Goal: Task Accomplishment & Management: Use online tool/utility

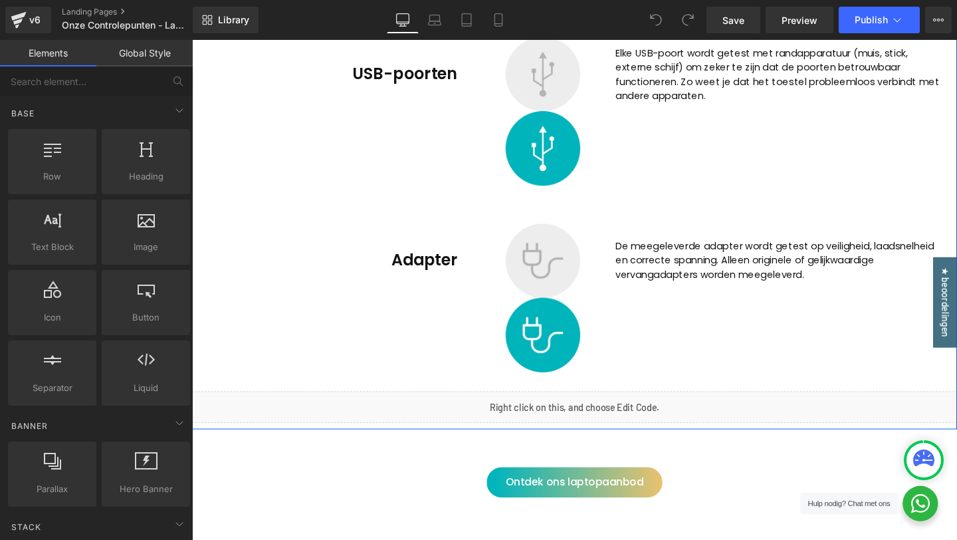
scroll to position [2835, 0]
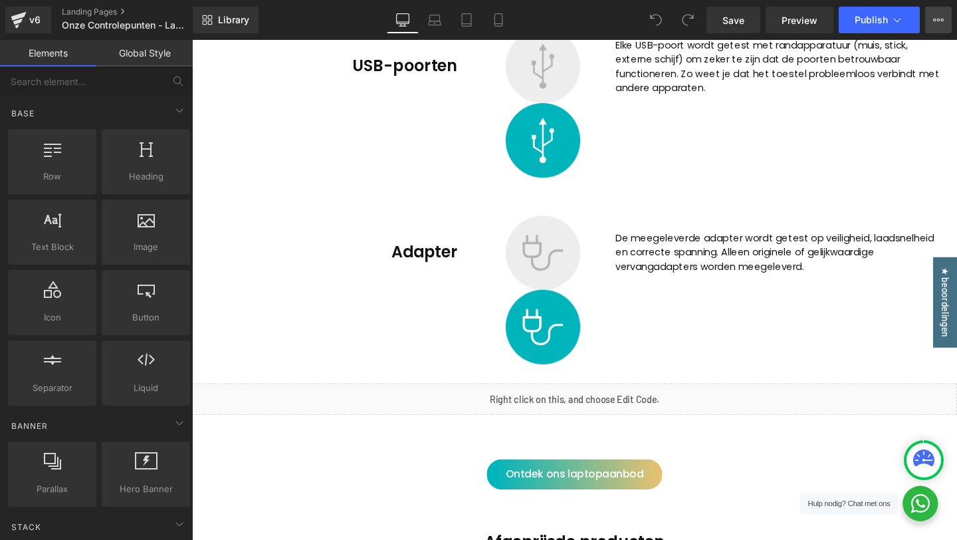
click at [940, 25] on button "View Live Page View with current Template Save Template to Library Schedule Pub…" at bounding box center [938, 20] width 27 height 27
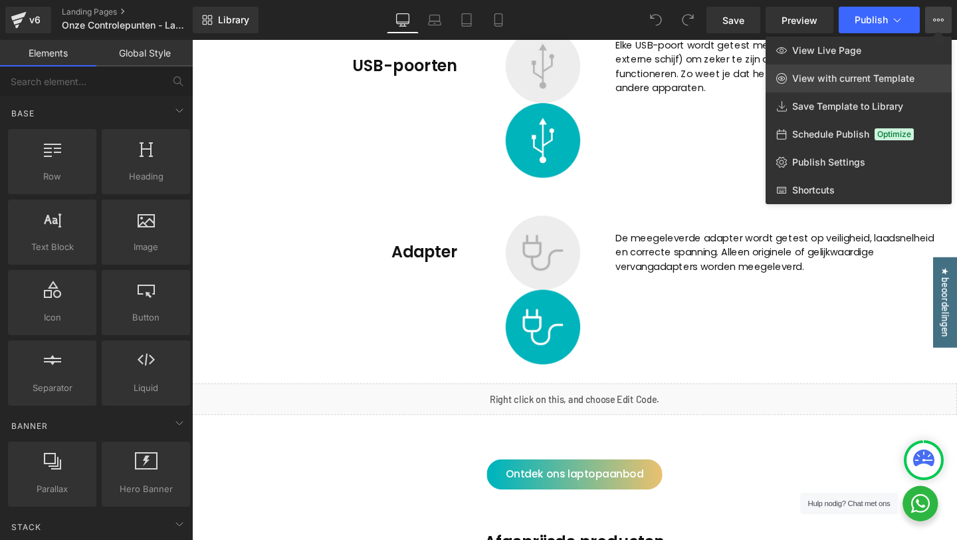
click at [872, 72] on link "View with current Template" at bounding box center [858, 78] width 186 height 28
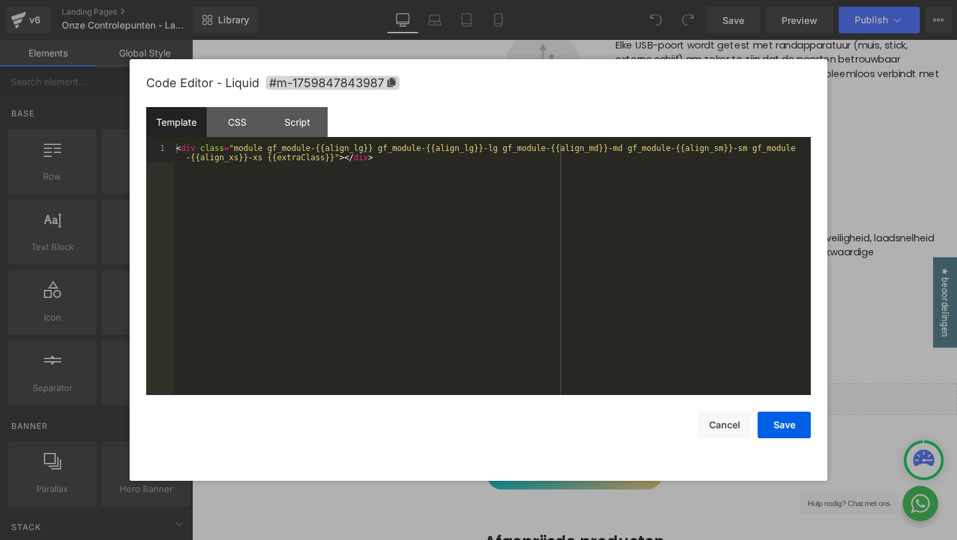
click at [530, 0] on div "You are previewing how the will restyle your page. You can not edit Elements in…" at bounding box center [478, 0] width 957 height 0
click at [242, 125] on div "CSS" at bounding box center [237, 122] width 60 height 30
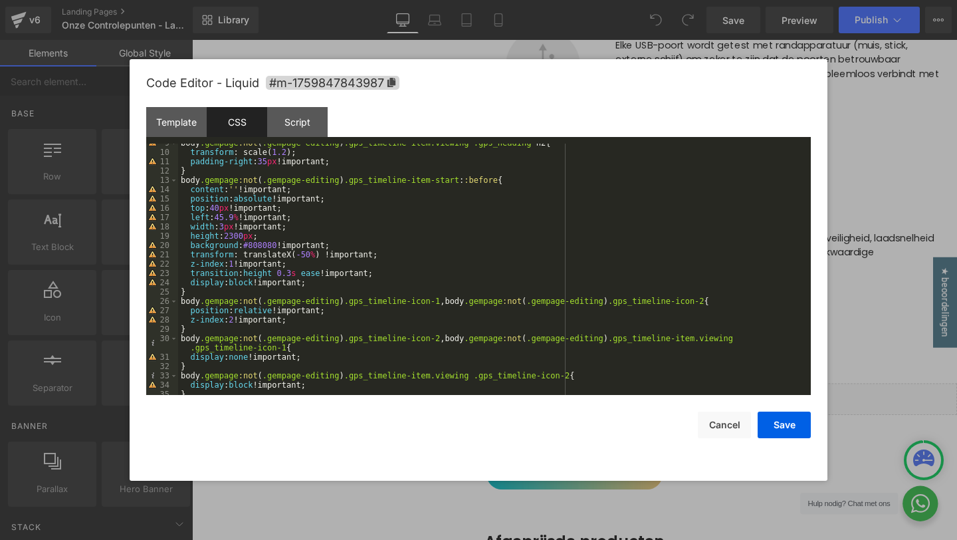
scroll to position [223, 0]
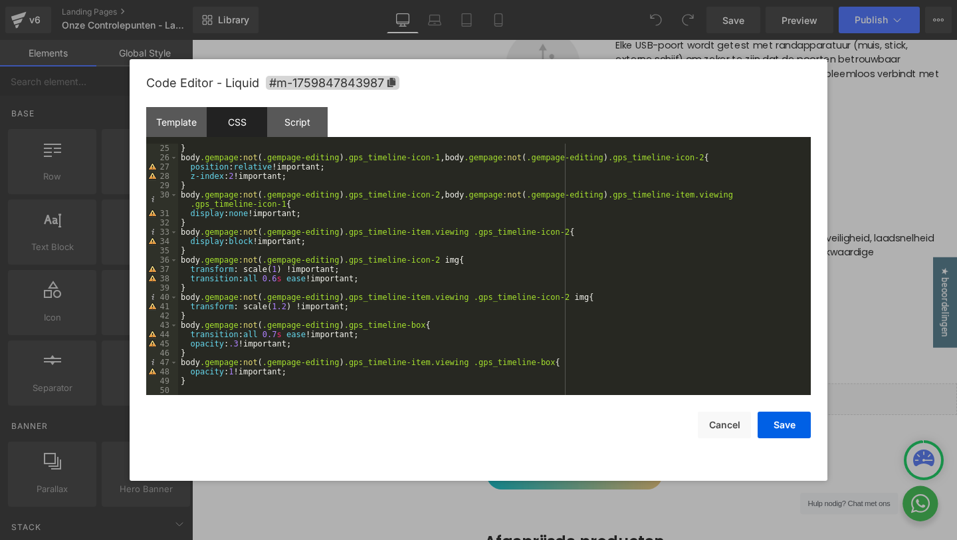
click at [866, 181] on div at bounding box center [478, 270] width 957 height 540
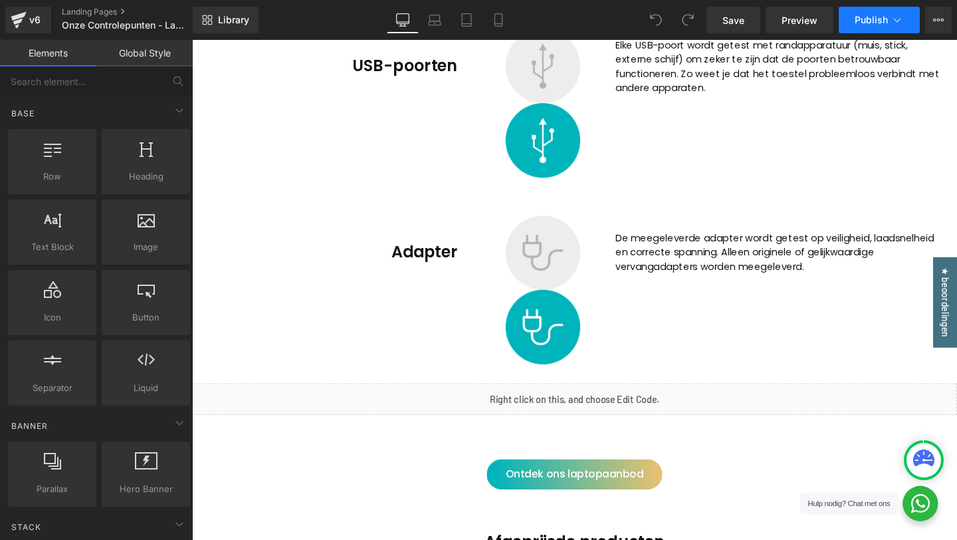
click at [878, 15] on span "Publish" at bounding box center [871, 20] width 33 height 11
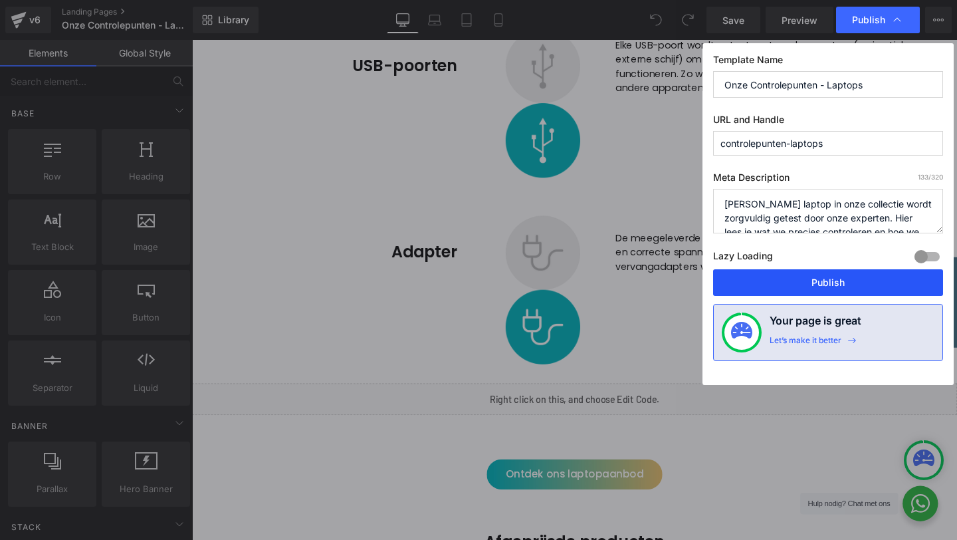
click at [803, 285] on button "Publish" at bounding box center [828, 282] width 230 height 27
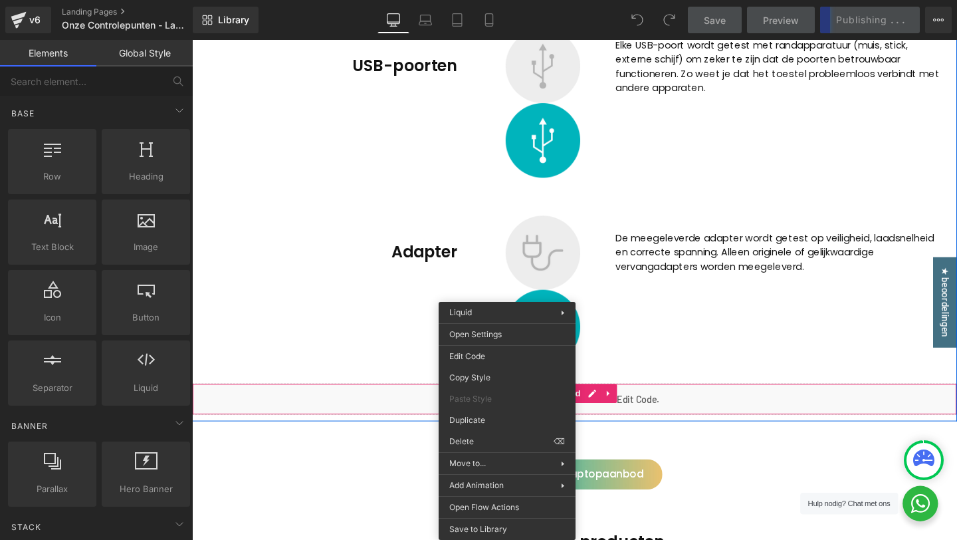
drag, startPoint x: 520, startPoint y: 418, endPoint x: 713, endPoint y: 401, distance: 194.1
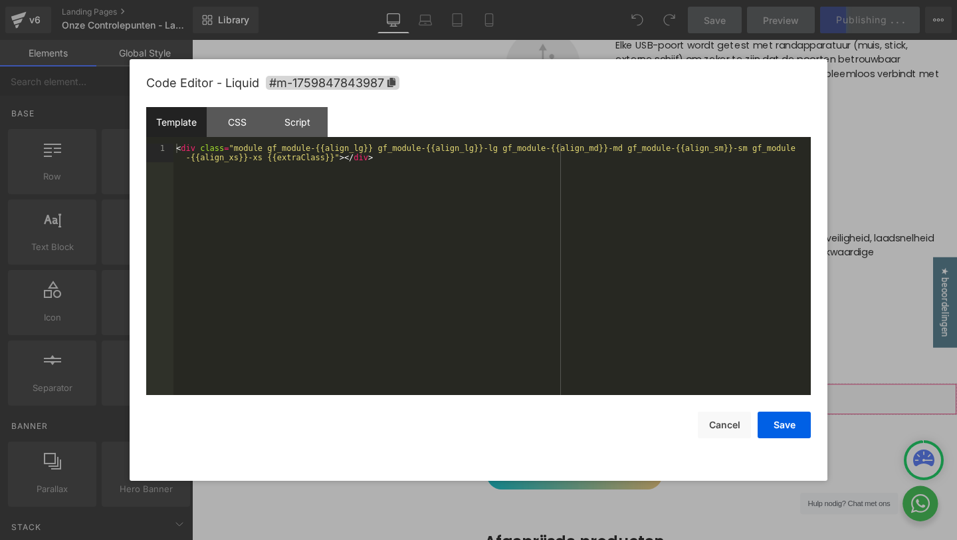
click at [497, 0] on div "You are previewing how the will restyle your page. You can not edit Elements in…" at bounding box center [478, 0] width 957 height 0
click at [866, 203] on div at bounding box center [478, 270] width 957 height 540
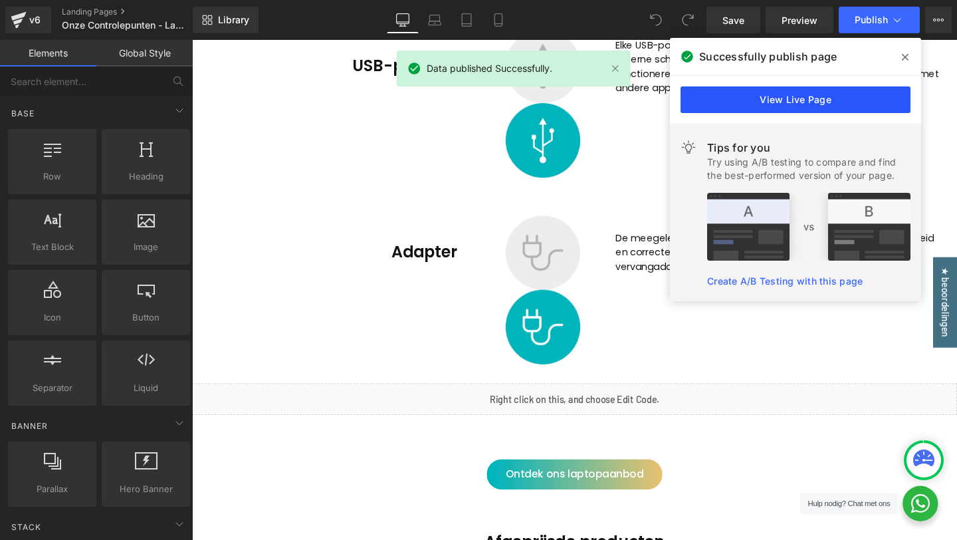
click at [773, 98] on link "View Live Page" at bounding box center [795, 99] width 230 height 27
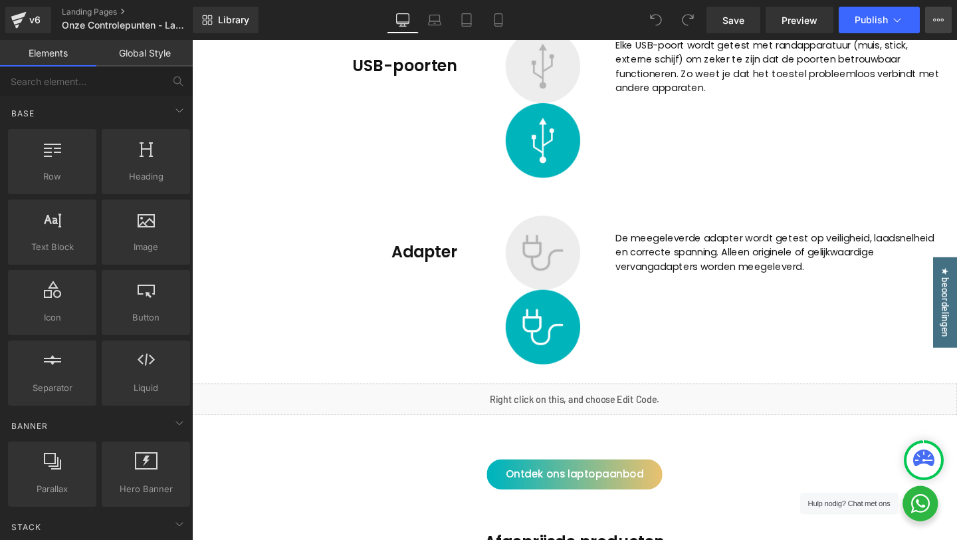
click at [946, 17] on button "View Live Page View with current Template Save Template to Library Schedule Pub…" at bounding box center [938, 20] width 27 height 27
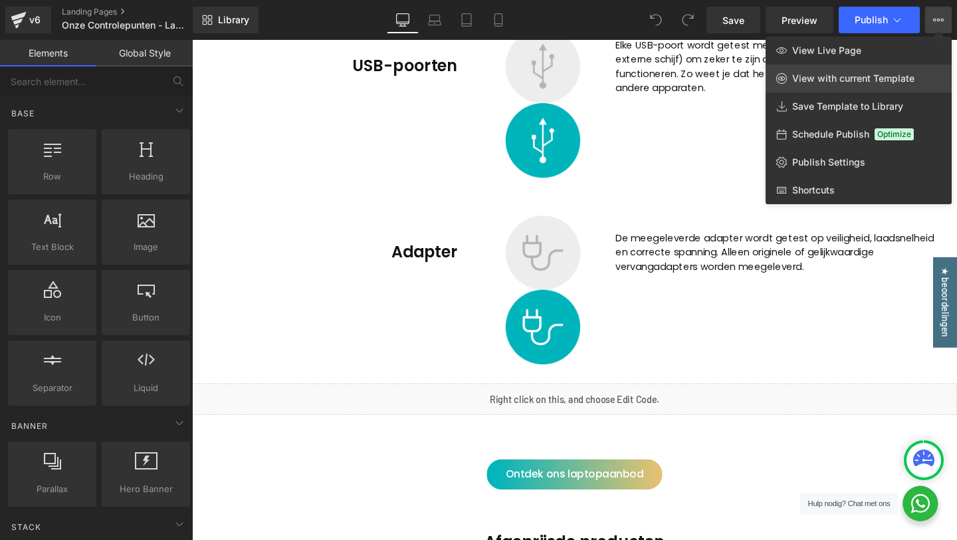
click at [836, 84] on span "View with current Template" at bounding box center [853, 78] width 122 height 12
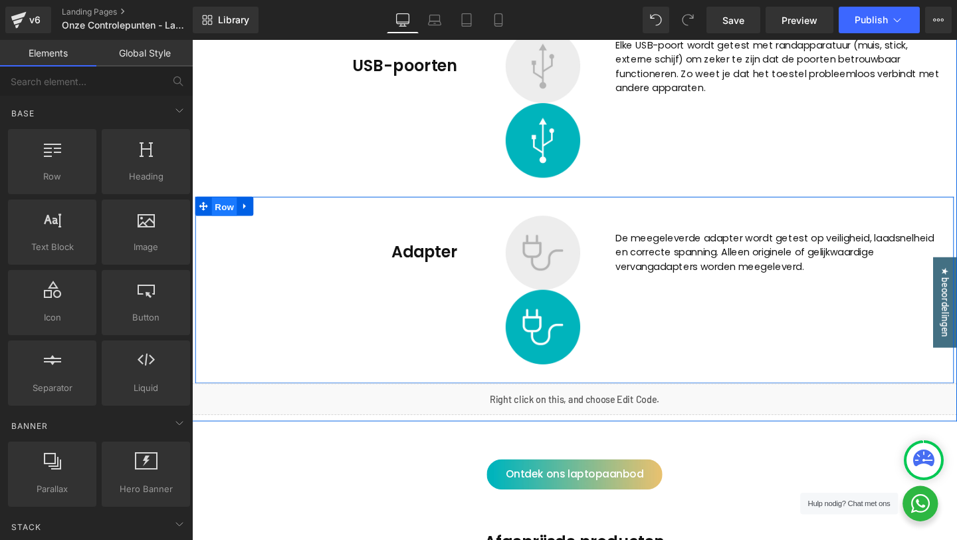
click at [217, 215] on span "Row" at bounding box center [226, 215] width 27 height 20
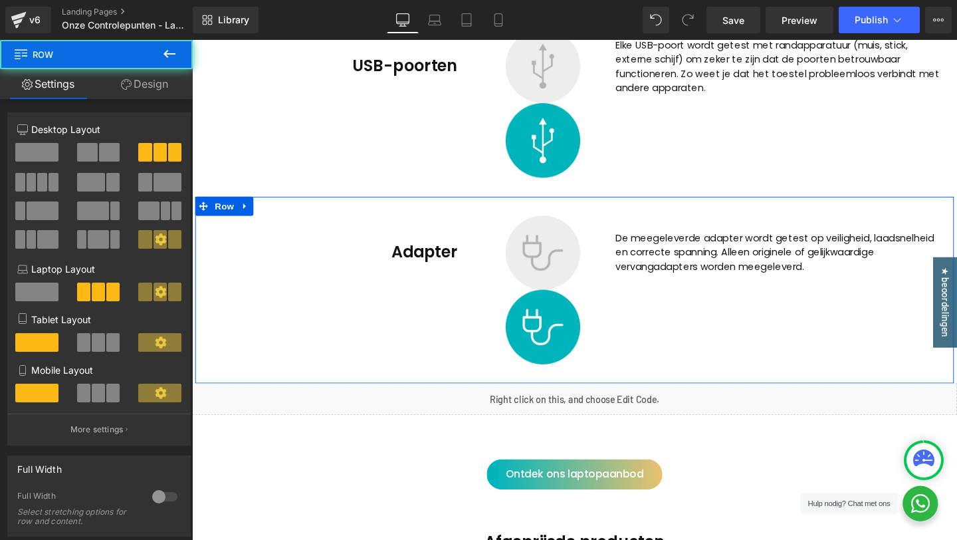
click at [134, 87] on link "Design" at bounding box center [144, 84] width 96 height 30
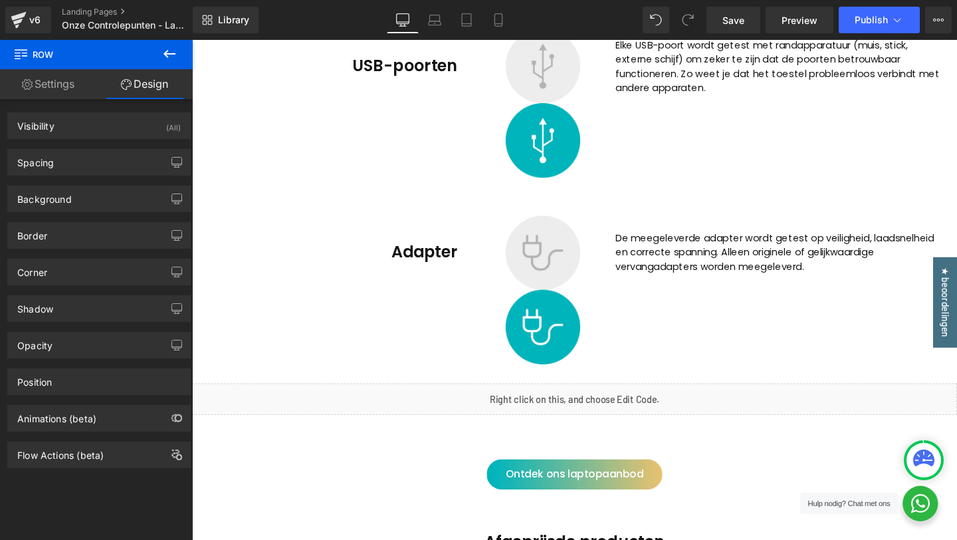
click at [52, 88] on link "Settings" at bounding box center [48, 84] width 96 height 30
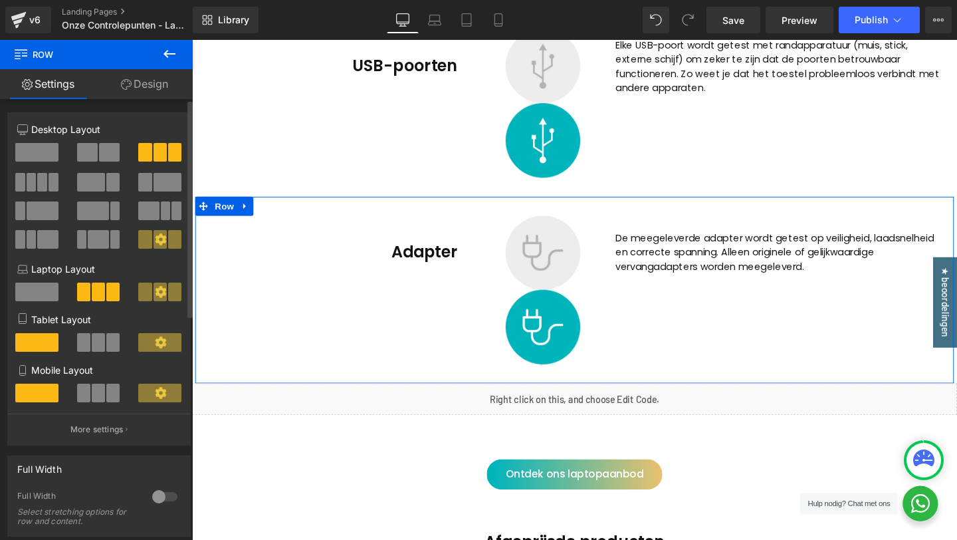
scroll to position [455, 0]
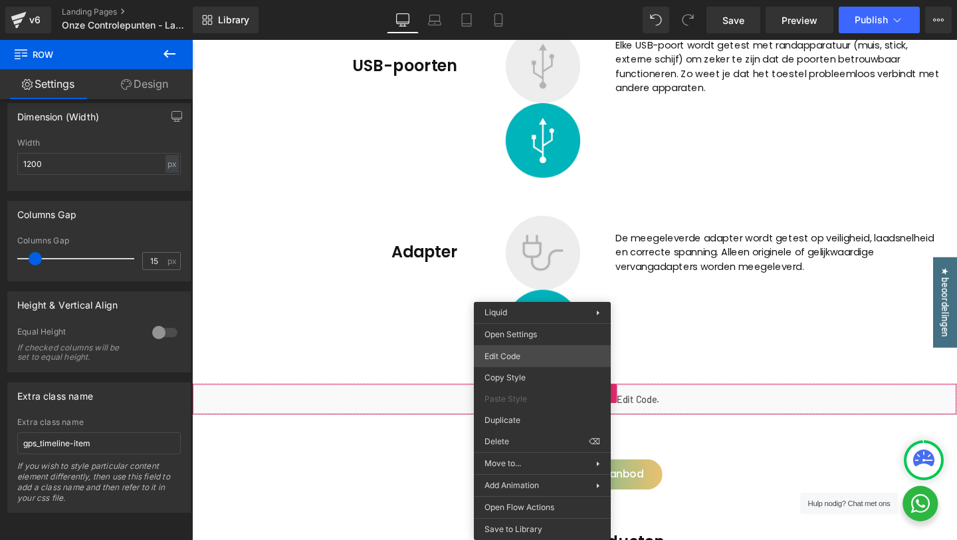
click at [528, 0] on div "Row You are previewing how the will restyle your page. You can not edit Element…" at bounding box center [478, 0] width 957 height 0
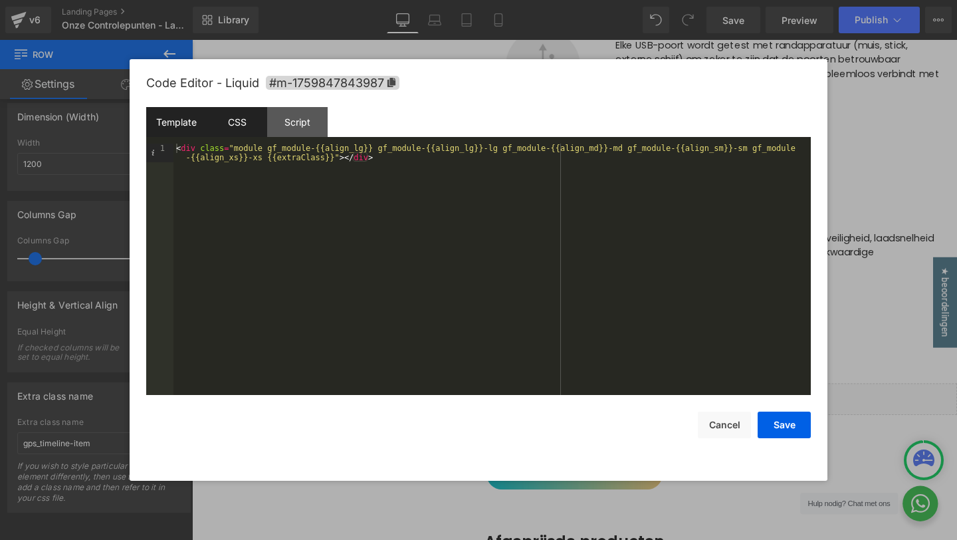
click at [231, 119] on div "CSS" at bounding box center [237, 122] width 60 height 30
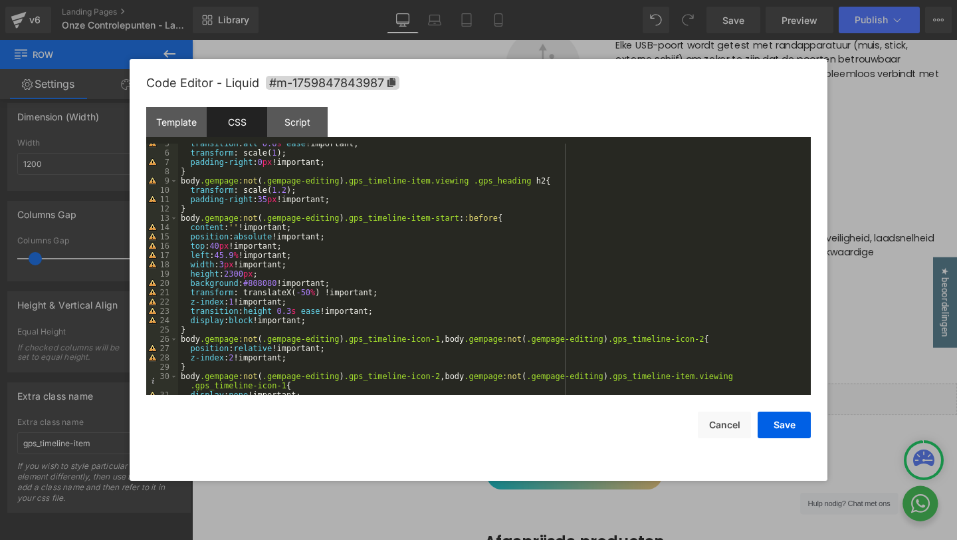
scroll to position [54, 0]
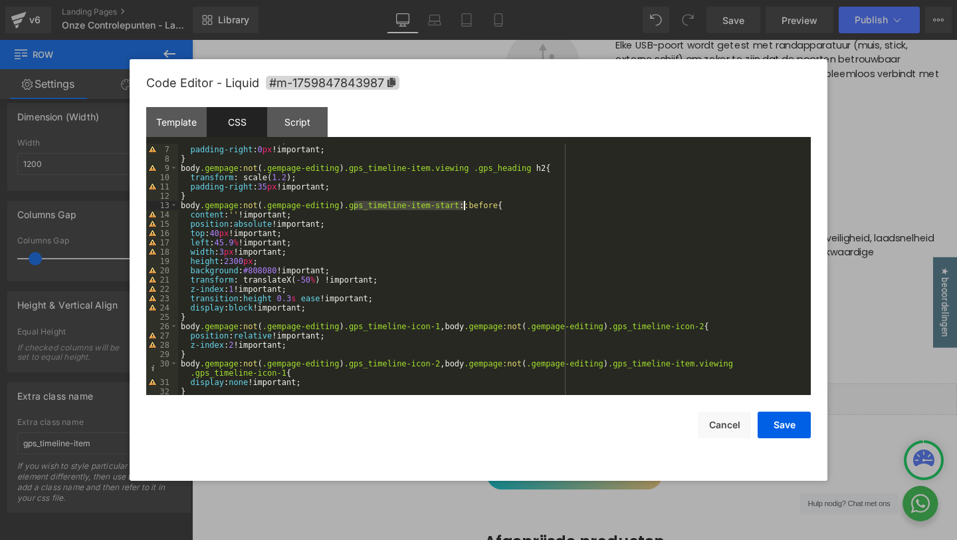
drag, startPoint x: 352, startPoint y: 202, endPoint x: 463, endPoint y: 201, distance: 111.0
click at [463, 201] on div "transform : scale( 1 ); padding-right : 0 px !important; } body .gempage :not (…" at bounding box center [491, 271] width 627 height 270
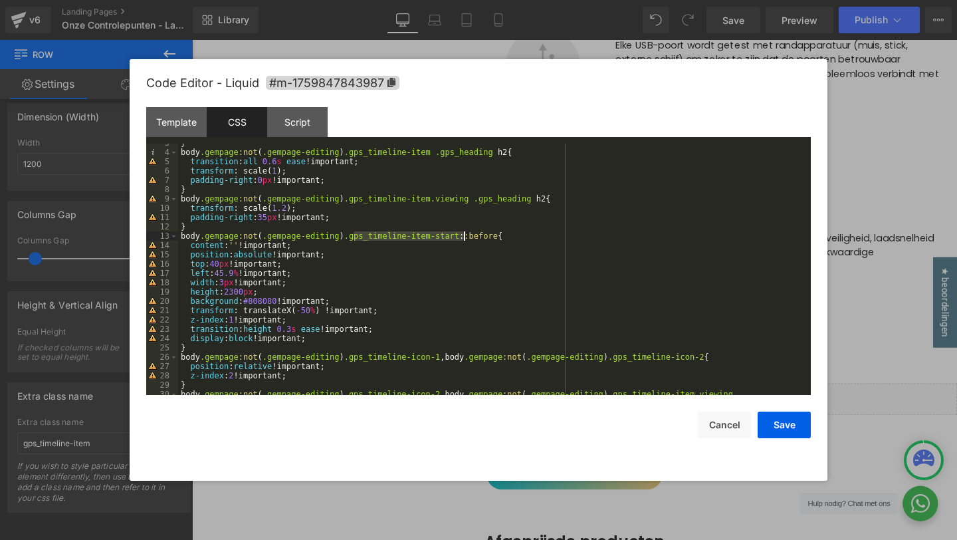
scroll to position [56, 0]
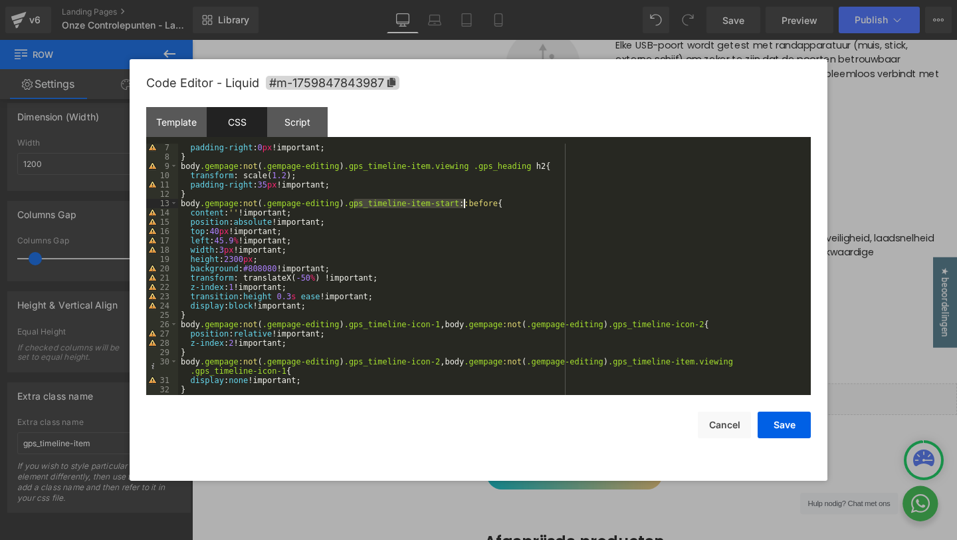
click at [239, 255] on div "padding-right : 0 px !important; } body .gempage :not ( .gempage-editing ) .gps…" at bounding box center [491, 278] width 627 height 270
click at [950, 140] on div at bounding box center [478, 270] width 957 height 540
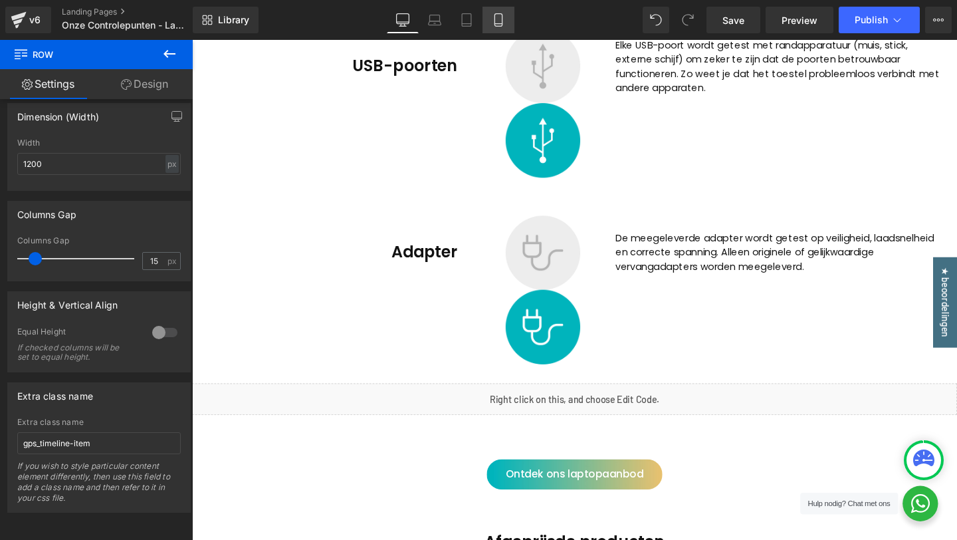
click at [490, 11] on link "Mobile" at bounding box center [498, 20] width 32 height 27
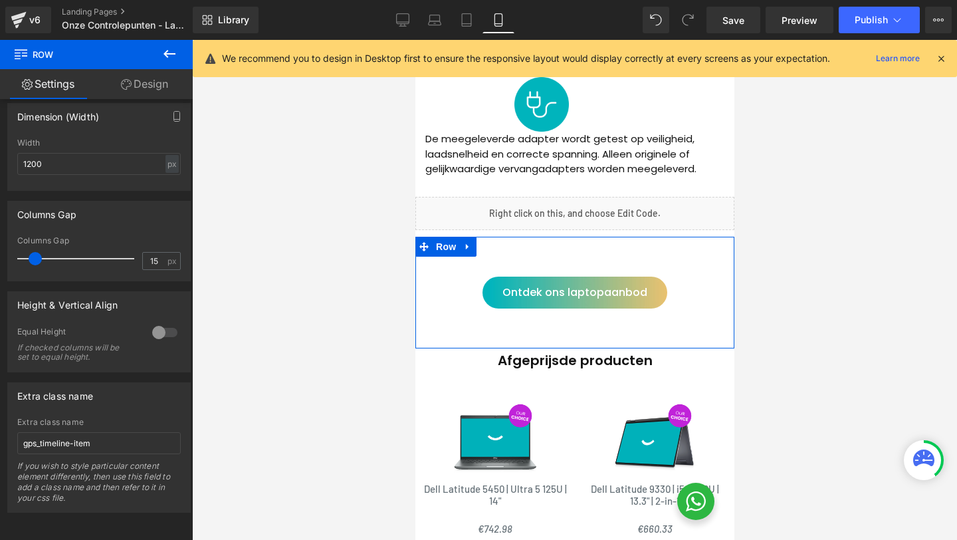
scroll to position [3486, 0]
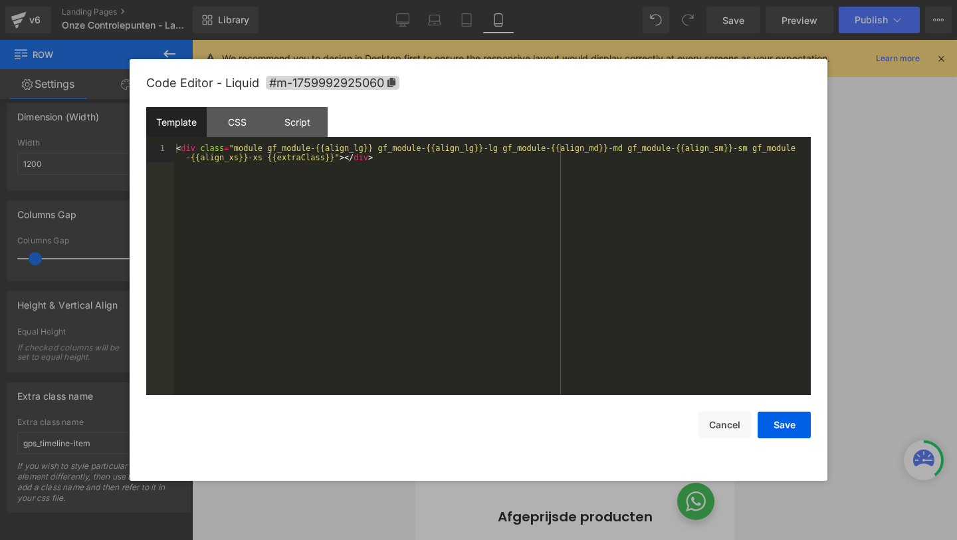
click at [441, 0] on div "Row You are previewing how the will restyle your page. You can not edit Element…" at bounding box center [478, 0] width 957 height 0
click at [246, 126] on div "CSS" at bounding box center [237, 122] width 60 height 30
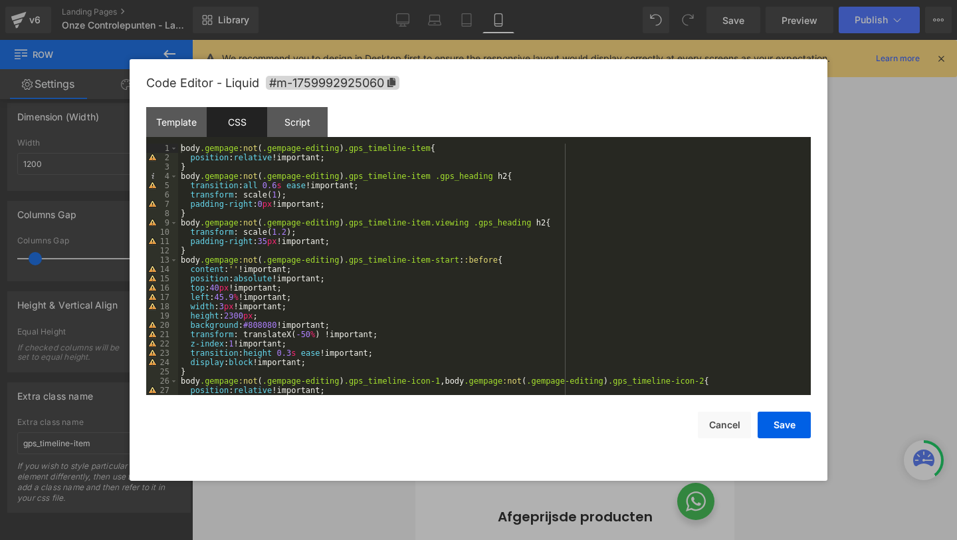
click at [236, 311] on div "body .gempage :not ( .gempage-editing ) .gps_timeline-item { position : relativ…" at bounding box center [491, 279] width 627 height 270
click at [238, 314] on div "body .gempage :not ( .gempage-editing ) .gps_timeline-item { position : relativ…" at bounding box center [491, 279] width 627 height 270
click at [796, 423] on button "Save" at bounding box center [783, 424] width 53 height 27
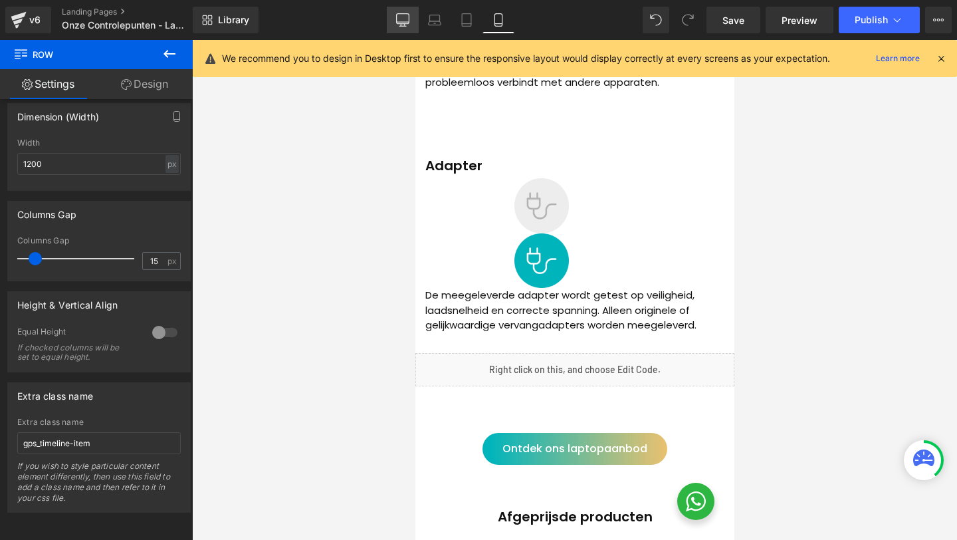
click at [411, 24] on link "Desktop" at bounding box center [403, 20] width 32 height 27
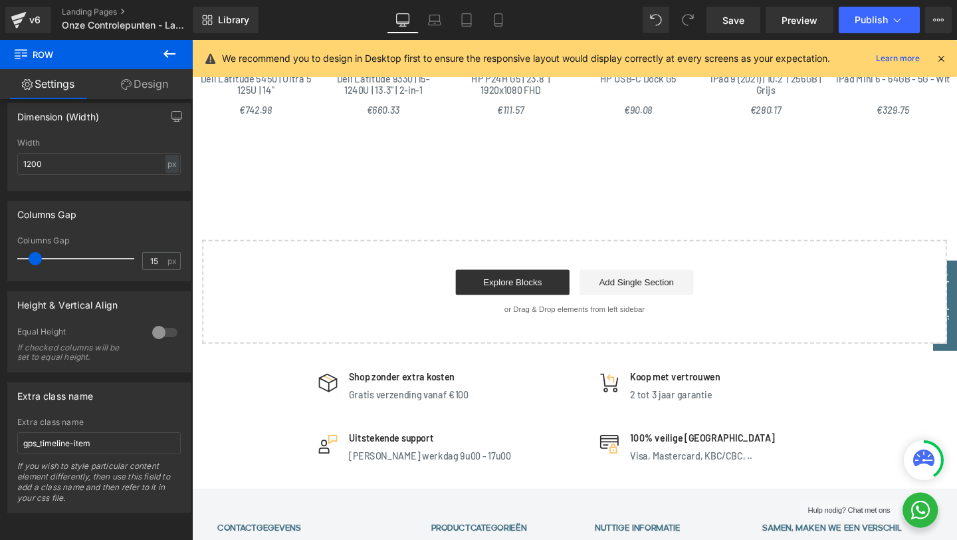
scroll to position [2830, 0]
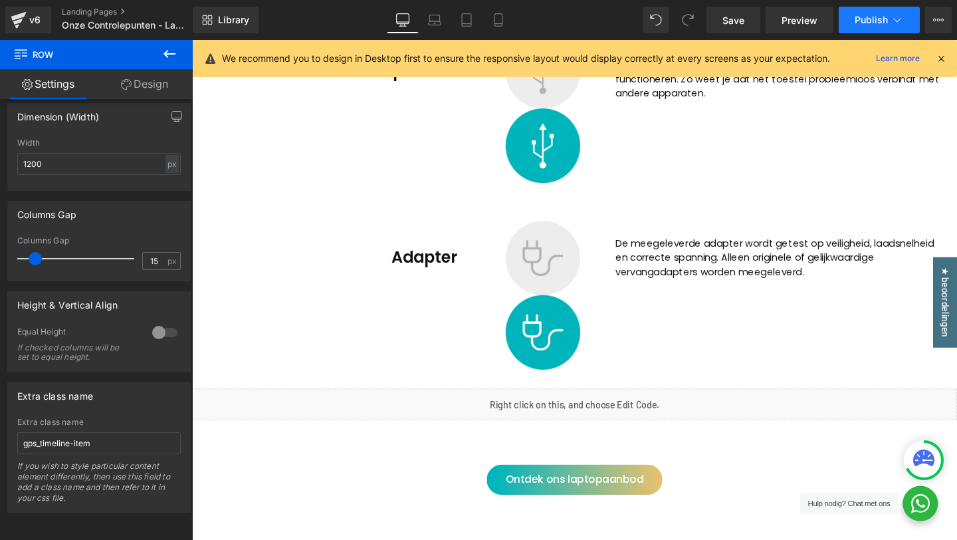
click at [888, 16] on button "Publish" at bounding box center [879, 20] width 81 height 27
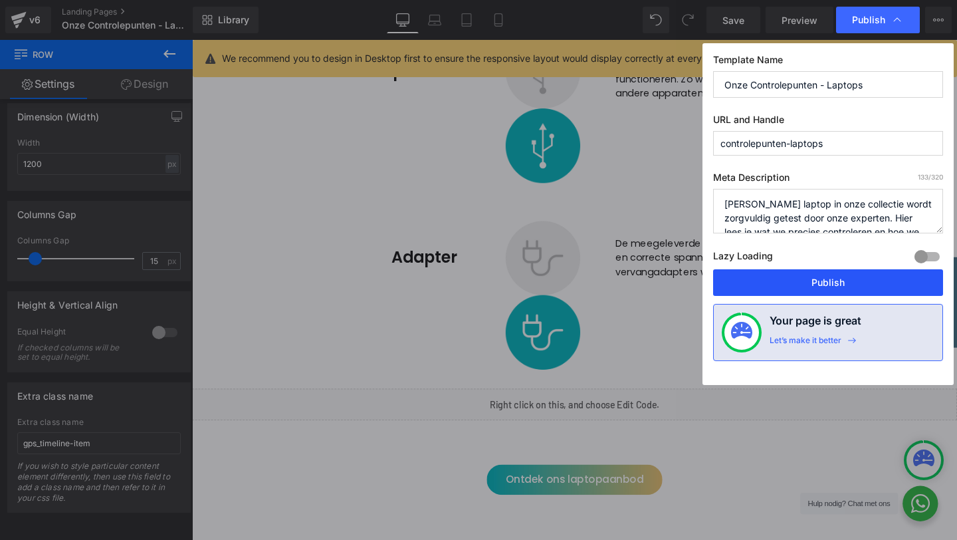
click at [797, 280] on button "Publish" at bounding box center [828, 282] width 230 height 27
